Goal: Task Accomplishment & Management: Manage account settings

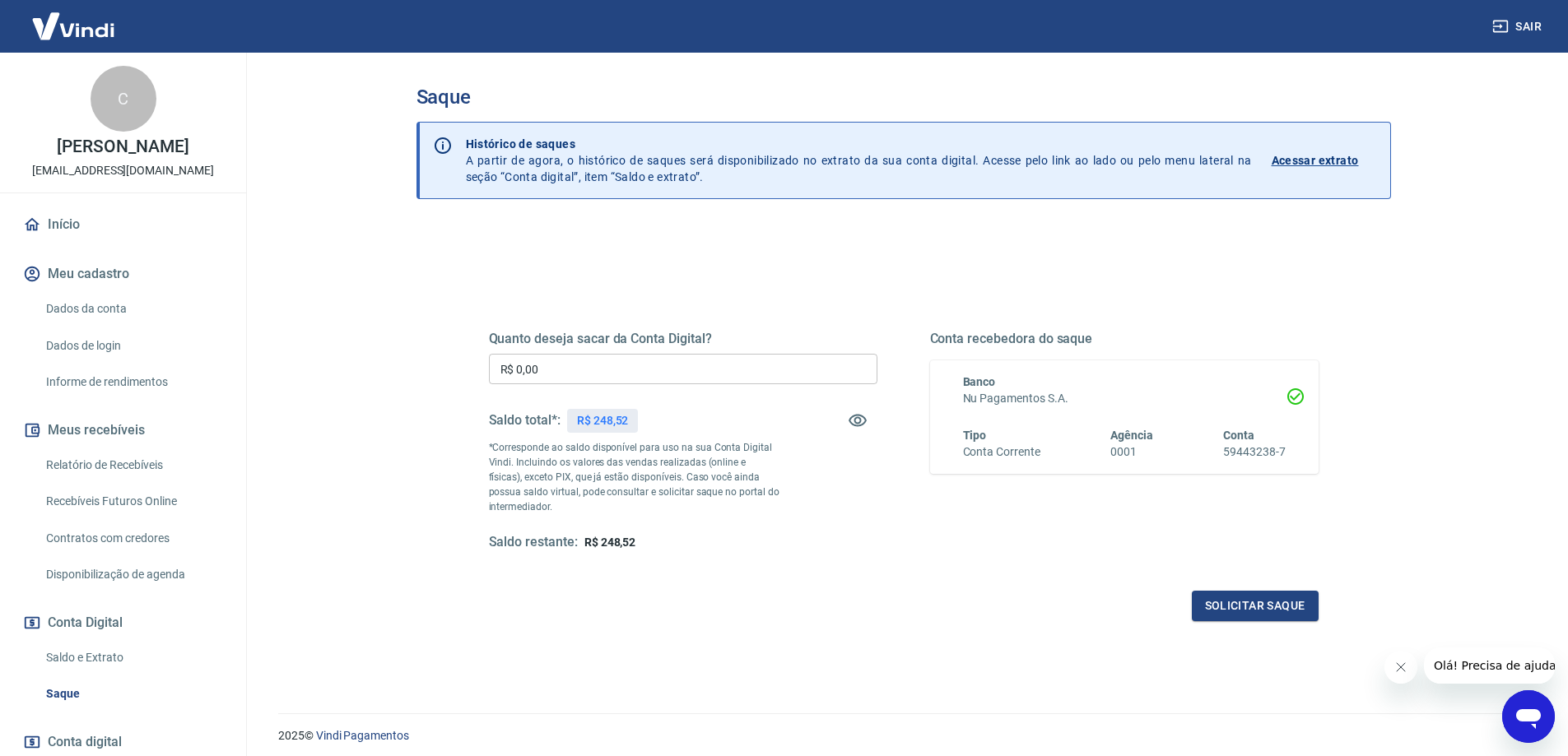
click at [430, 344] on div "Quanto deseja sacar da Conta Digital? R$ 0,00 ​ Saldo total*: R$ 248,52 *Corres…" at bounding box center [903, 520] width 974 height 588
click at [398, 220] on div "Saque Histórico de saques A partir de agora, o histórico de saques será disponi…" at bounding box center [904, 373] width 1014 height 641
